Goal: Information Seeking & Learning: Learn about a topic

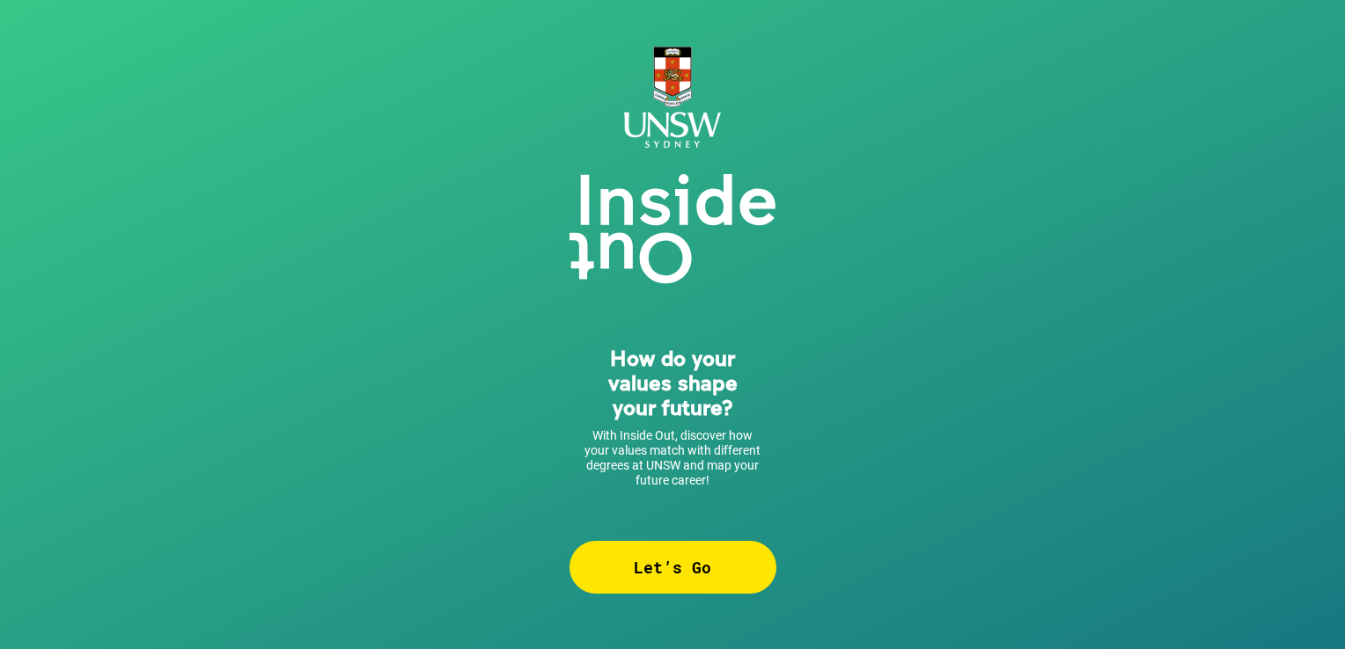
click at [663, 558] on div "Let’s Go" at bounding box center [672, 567] width 207 height 53
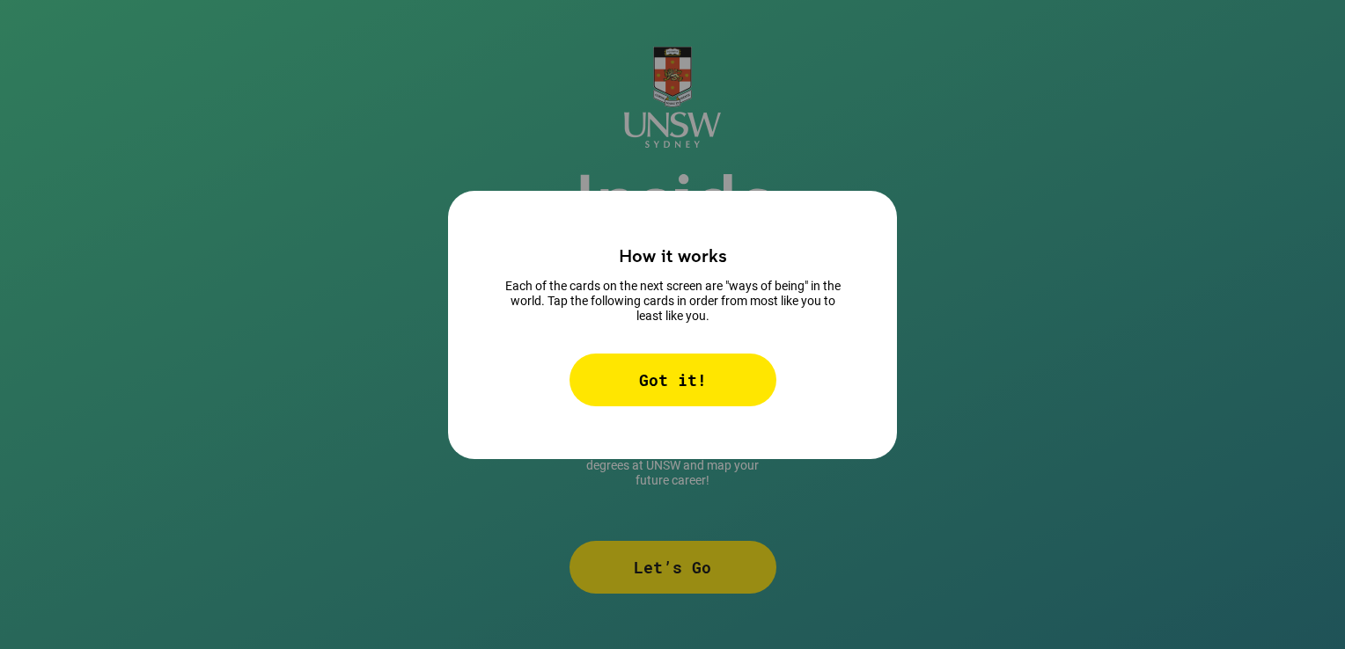
click at [657, 364] on div "Got it!" at bounding box center [672, 380] width 207 height 53
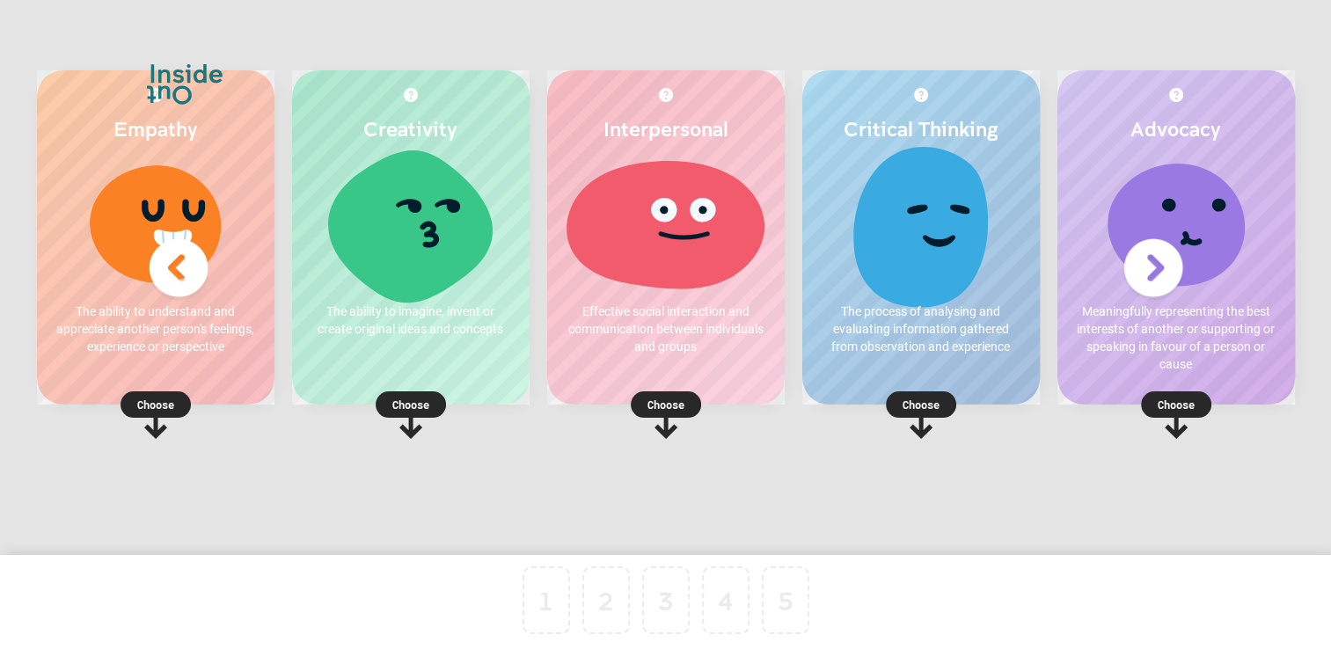
click at [401, 403] on p "Choose" at bounding box center [411, 405] width 238 height 18
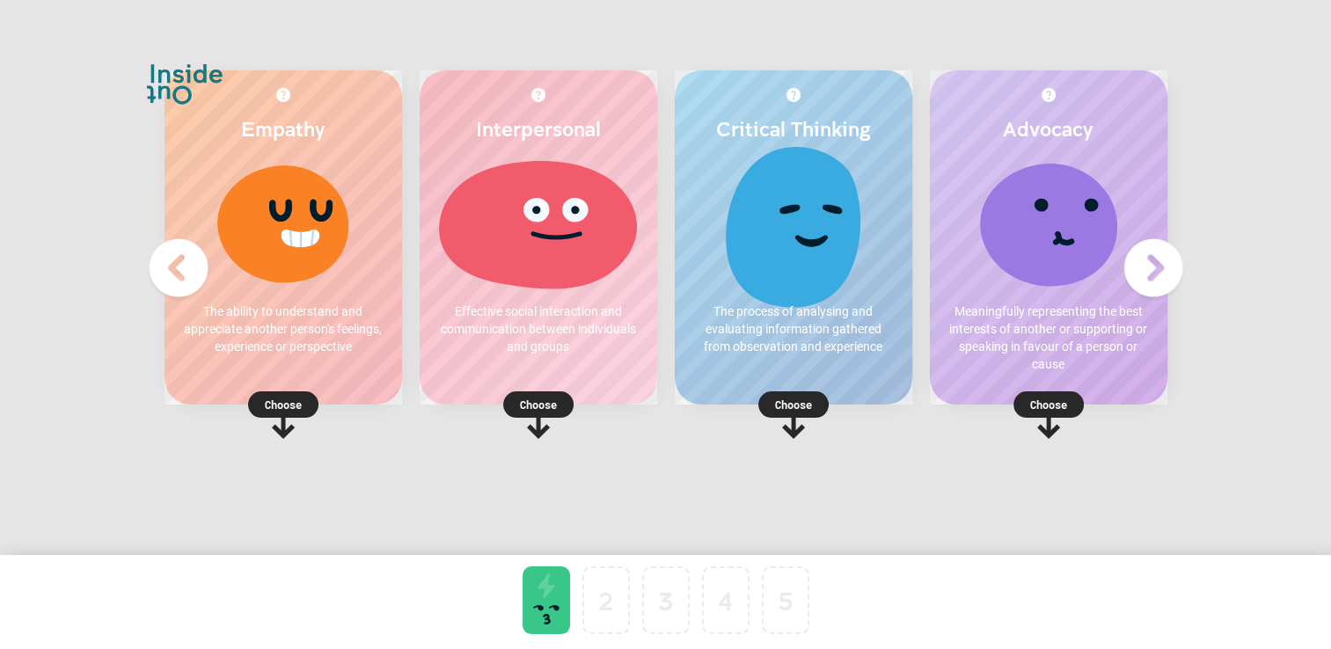
click at [543, 398] on p "Choose" at bounding box center [539, 405] width 238 height 18
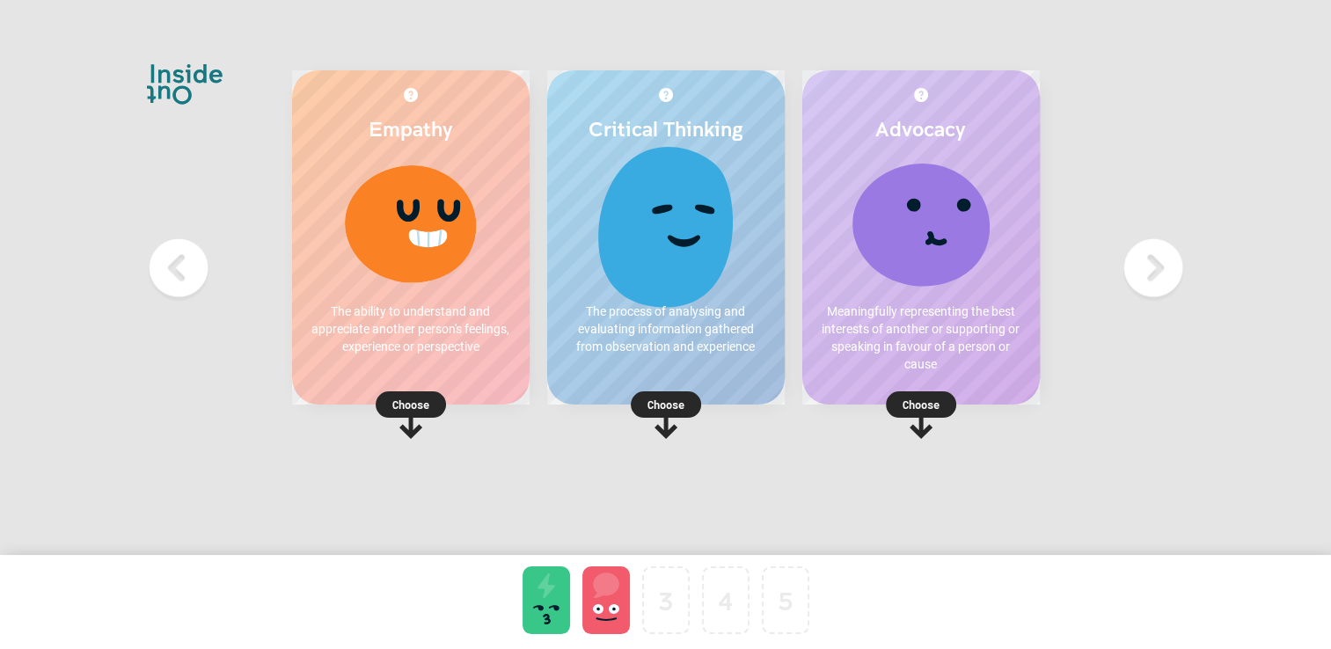
click at [630, 621] on div at bounding box center [606, 601] width 60 height 68
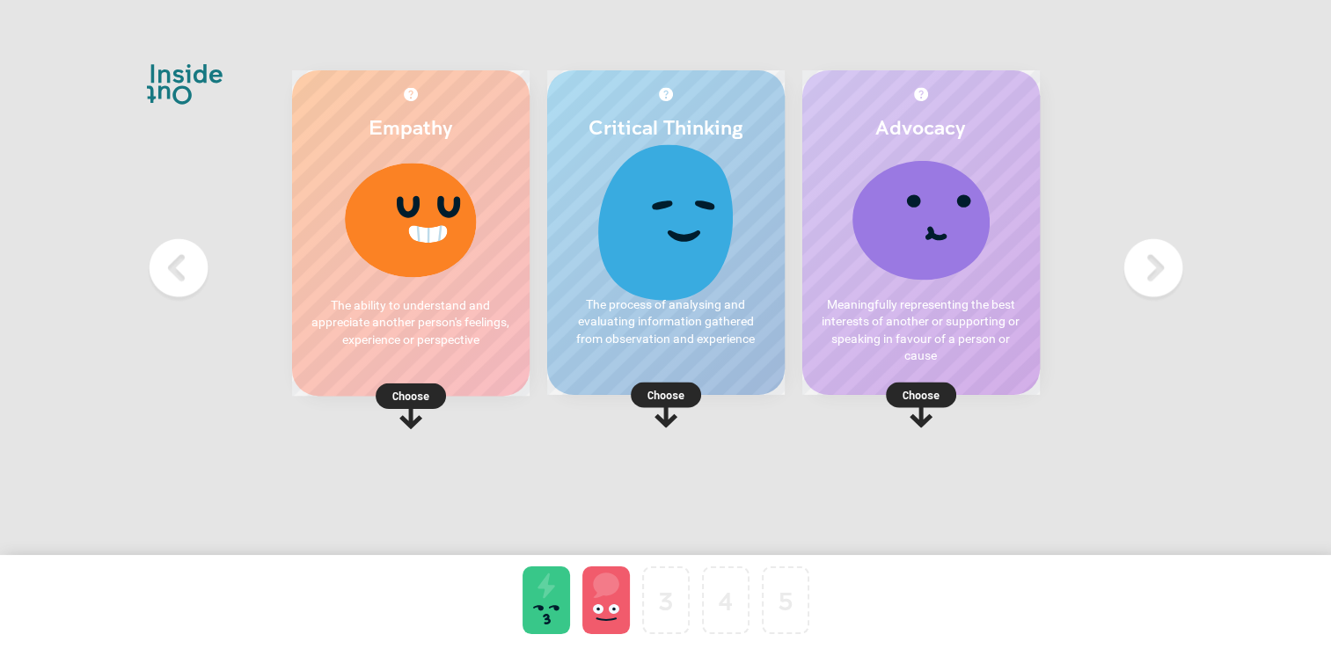
click at [591, 598] on div at bounding box center [607, 601] width 48 height 68
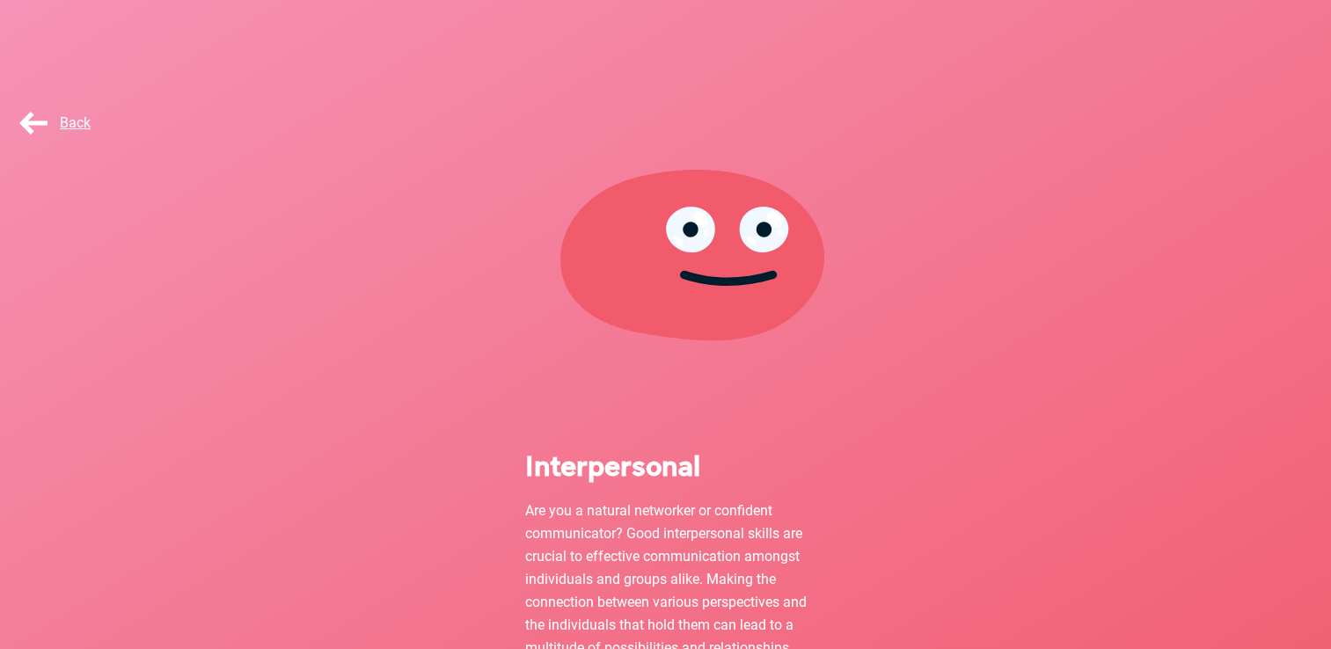
click at [26, 106] on div "Back" at bounding box center [60, 123] width 88 height 35
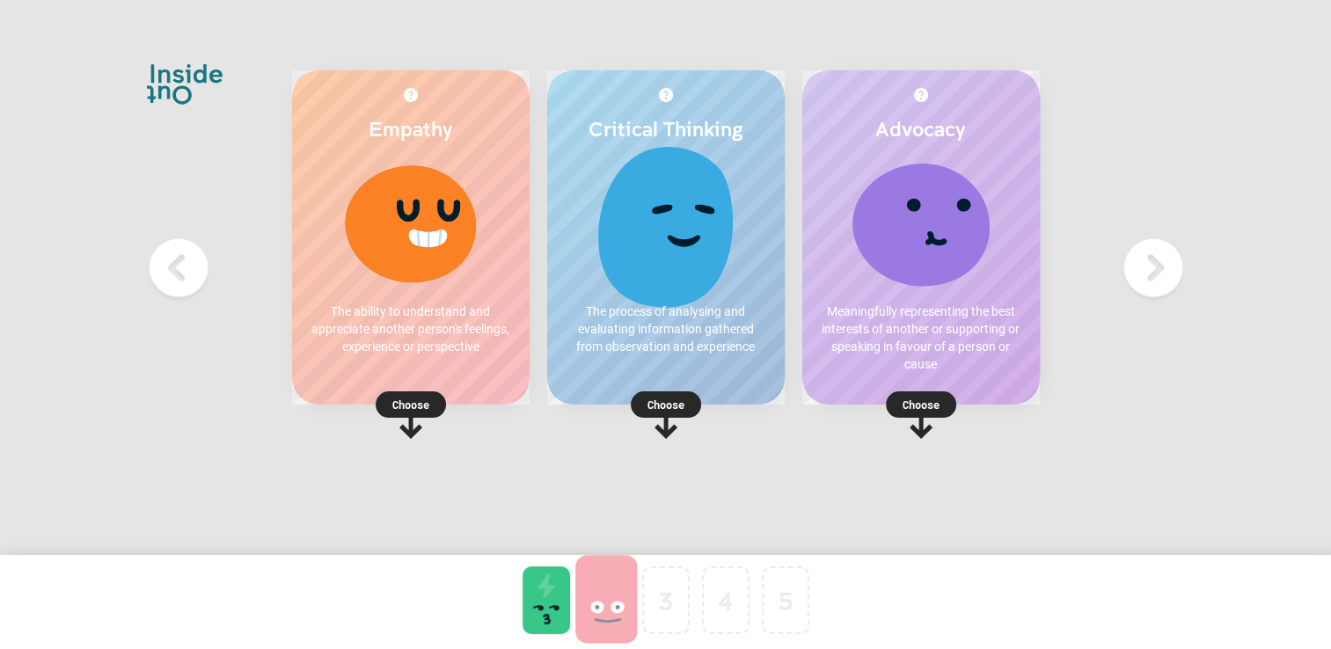
drag, startPoint x: 615, startPoint y: 589, endPoint x: 595, endPoint y: 241, distance: 348.2
drag, startPoint x: 412, startPoint y: 409, endPoint x: 553, endPoint y: 541, distance: 193.0
click at [553, 541] on div "Empathy The ability to understand and appreciate another person's feelings, exp…" at bounding box center [666, 330] width 818 height 660
drag, startPoint x: 553, startPoint y: 541, endPoint x: 398, endPoint y: 400, distance: 209.9
click at [398, 400] on p "Choose" at bounding box center [411, 405] width 238 height 18
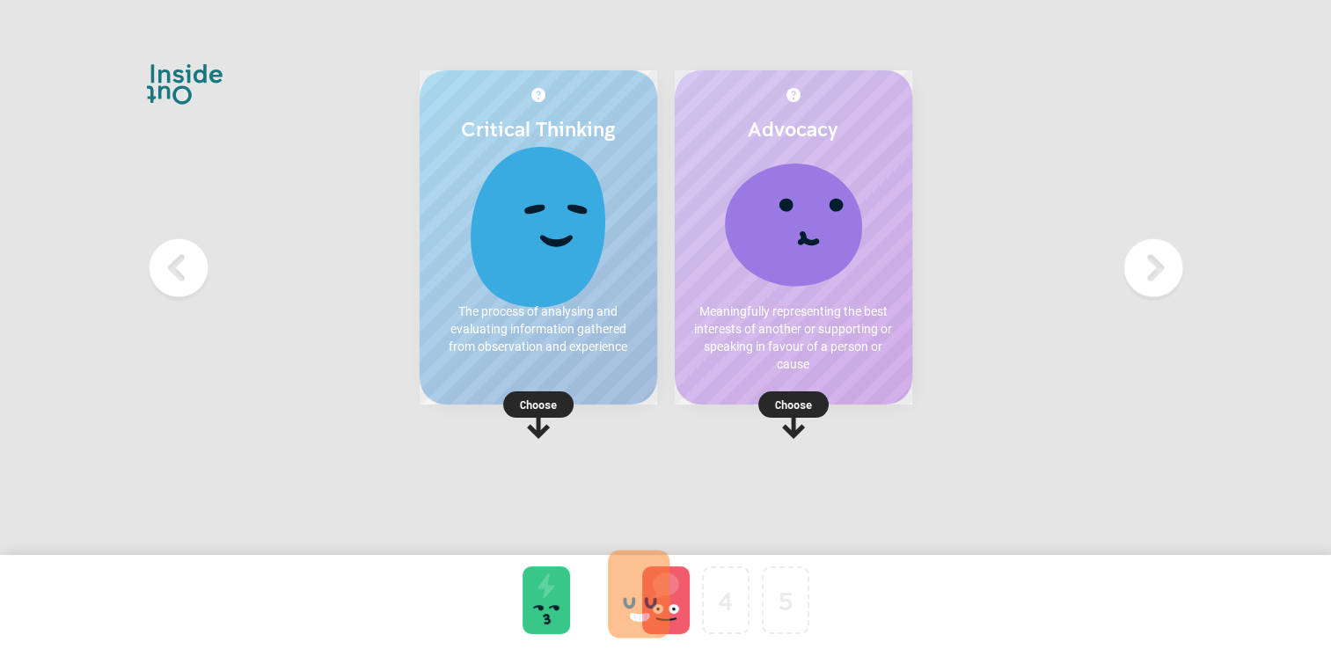
drag, startPoint x: 656, startPoint y: 597, endPoint x: 605, endPoint y: 597, distance: 51.9
click at [728, 222] on div at bounding box center [794, 224] width 202 height 132
click at [765, 408] on rect at bounding box center [794, 405] width 70 height 26
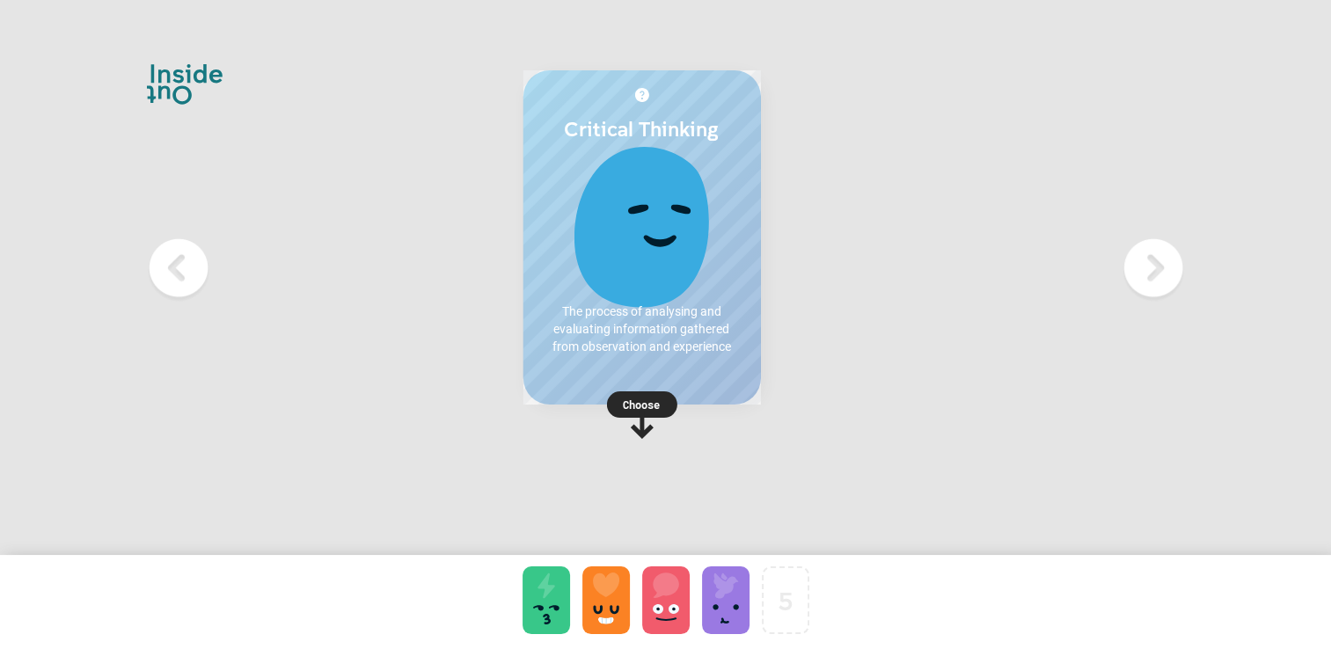
click at [558, 410] on p "Choose" at bounding box center [642, 405] width 238 height 18
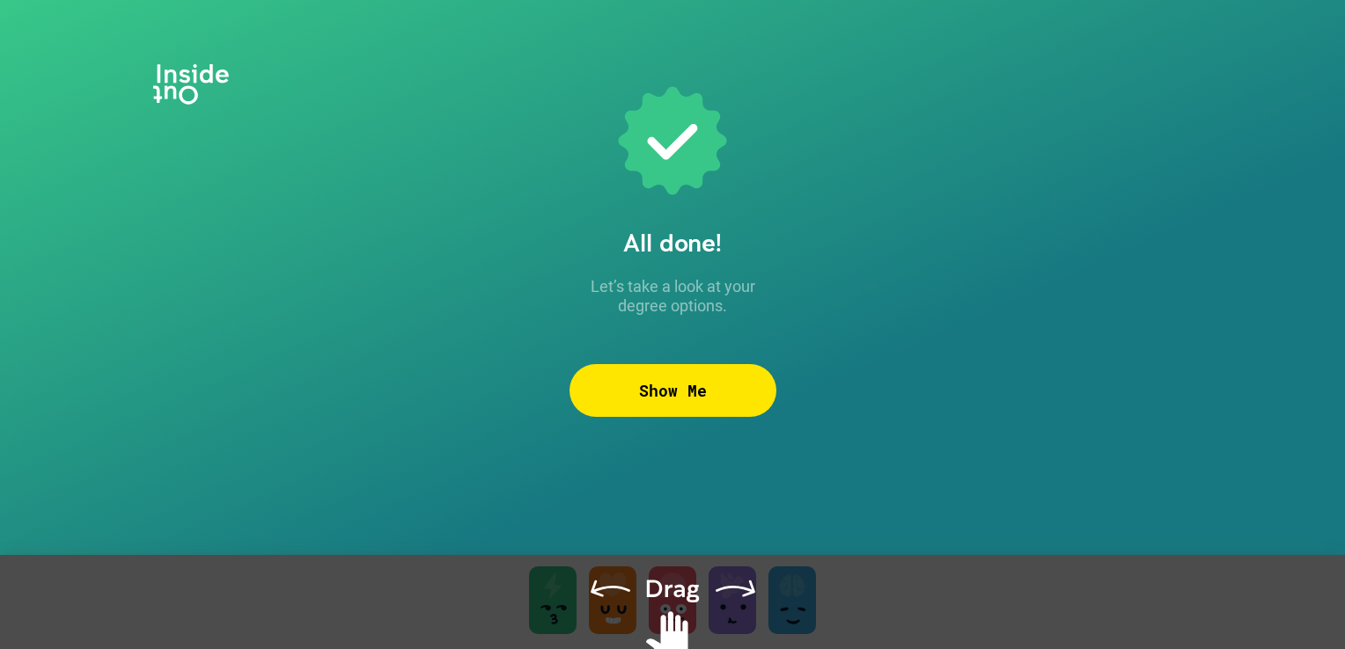
click at [677, 398] on div "Show Me" at bounding box center [672, 390] width 207 height 53
